Goal: Navigation & Orientation: Find specific page/section

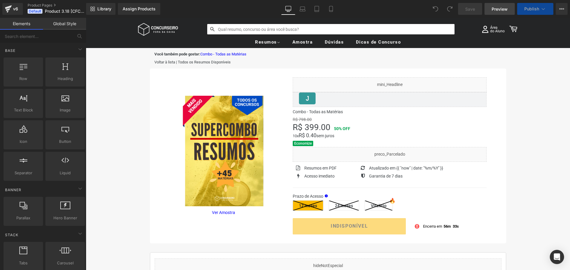
click at [503, 10] on span "Preview" at bounding box center [499, 9] width 16 height 6
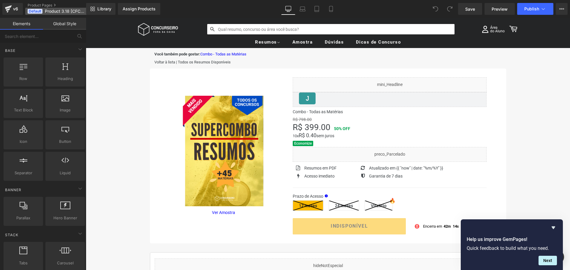
drag, startPoint x: 13, startPoint y: 11, endPoint x: 42, endPoint y: 8, distance: 28.7
click at [13, 11] on div "v6" at bounding box center [15, 9] width 7 height 8
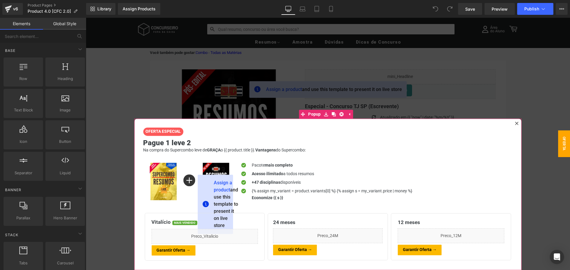
click at [515, 122] on icon at bounding box center [517, 124] width 4 height 4
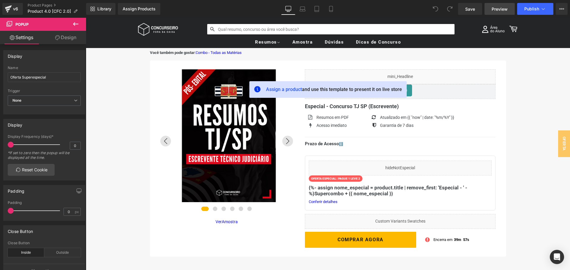
click at [512, 9] on link "Preview" at bounding box center [499, 9] width 30 height 12
